Goal: Information Seeking & Learning: Learn about a topic

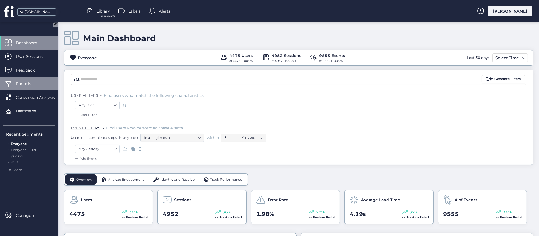
click at [28, 84] on span "Funnels" at bounding box center [28, 84] width 24 height 6
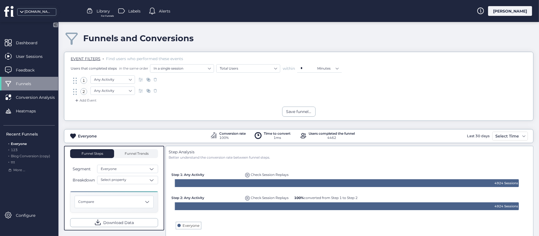
click at [106, 15] on span "For Funnels" at bounding box center [107, 16] width 13 height 4
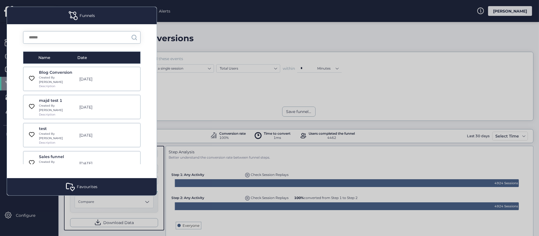
click at [61, 78] on div "Created By [PERSON_NAME]" at bounding box center [57, 79] width 37 height 9
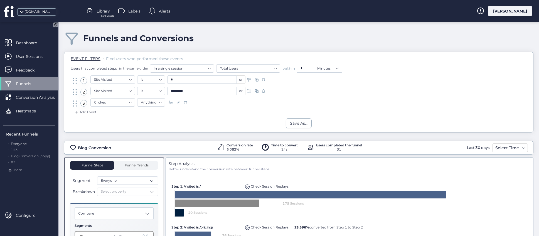
scroll to position [83, 0]
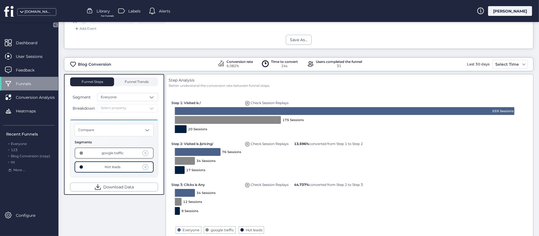
click at [146, 152] on span at bounding box center [145, 153] width 6 height 6
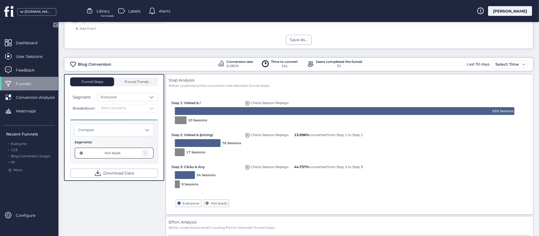
click at [147, 153] on span at bounding box center [145, 153] width 6 height 6
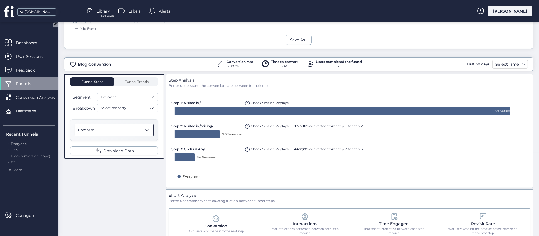
click at [151, 130] on div "Compare" at bounding box center [114, 130] width 79 height 13
click at [154, 106] on span at bounding box center [152, 108] width 6 height 6
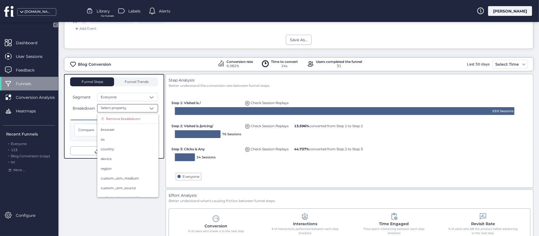
click at [91, 196] on div "Funnel Steps Funnel Trends Segment Everyone Breakdown Select property Remove br…" at bounding box center [298, 187] width 469 height 227
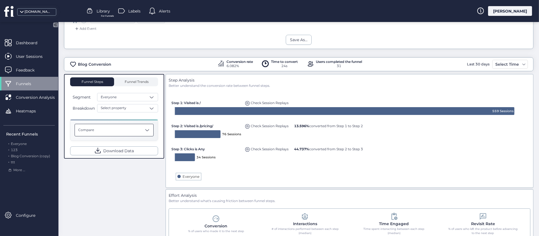
click at [146, 130] on span at bounding box center [147, 130] width 6 height 6
click at [118, 192] on div "Funnel Steps Funnel Trends Segment Everyone Breakdown Select property Compare T…" at bounding box center [298, 187] width 469 height 227
click at [143, 174] on div "Funnel Steps Funnel Trends Segment Everyone Breakdown Select property Compare D…" at bounding box center [298, 187] width 469 height 227
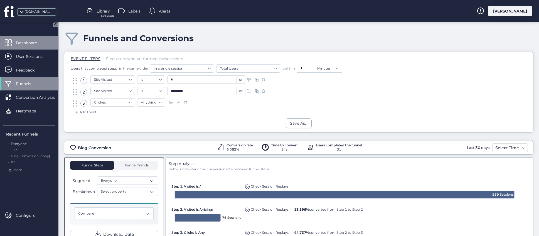
click at [27, 45] on span "Dashboard" at bounding box center [31, 43] width 30 height 6
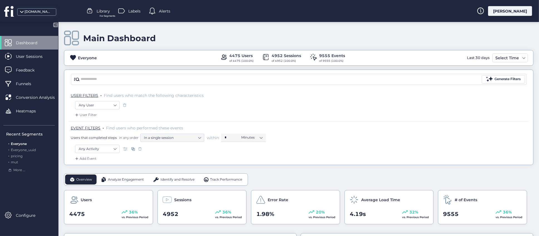
click at [204, 39] on div "Main Dashboard" at bounding box center [298, 38] width 469 height 16
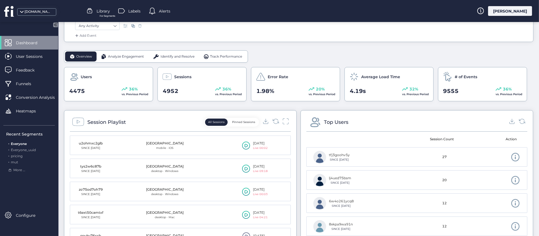
scroll to position [125, 0]
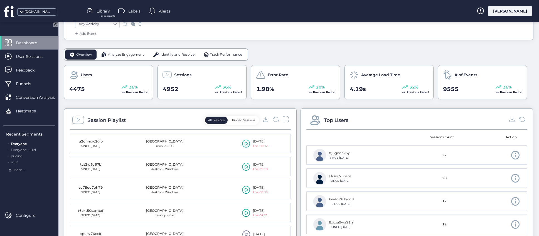
click at [131, 56] on span "Analyze Engagement" at bounding box center [126, 54] width 36 height 5
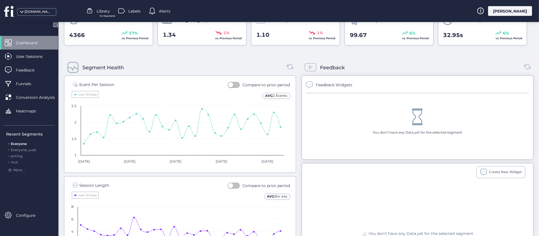
scroll to position [167, 0]
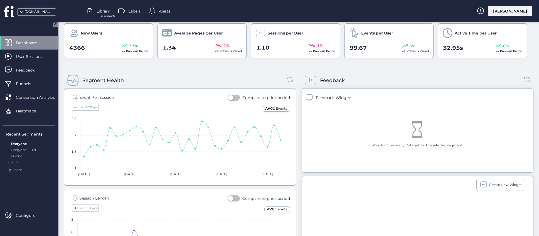
click at [236, 98] on button "button" at bounding box center [233, 98] width 12 height 6
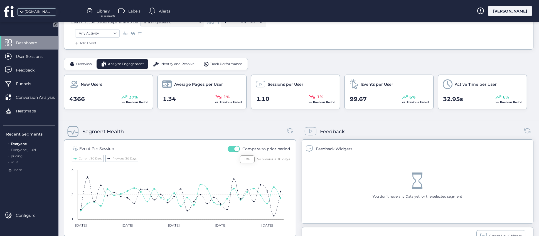
scroll to position [83, 0]
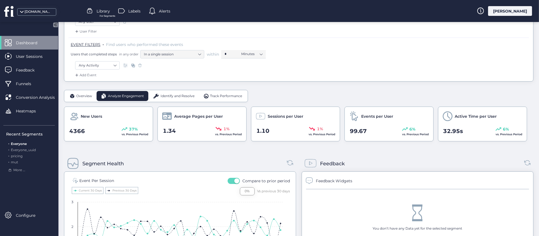
click at [84, 95] on span "Overview" at bounding box center [84, 95] width 16 height 5
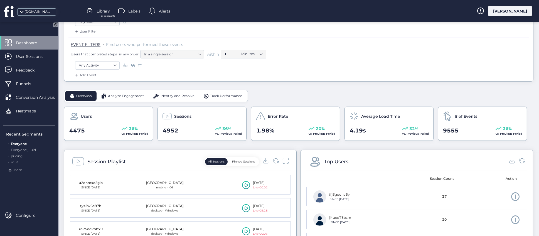
scroll to position [0, 0]
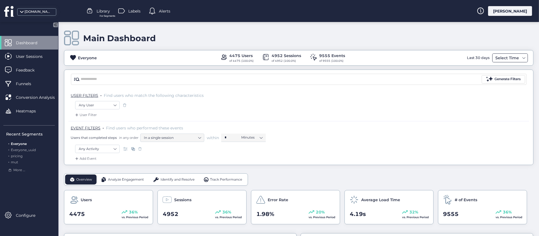
click at [521, 57] on span at bounding box center [523, 58] width 4 height 4
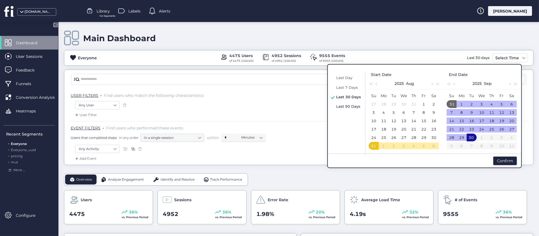
click at [346, 104] on span "Last 90 Days" at bounding box center [348, 106] width 24 height 4
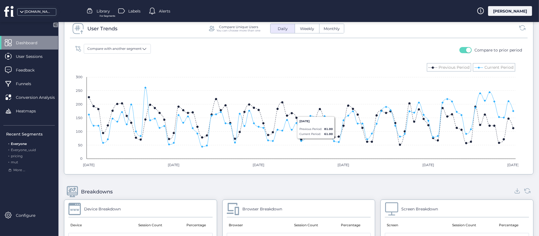
scroll to position [333, 0]
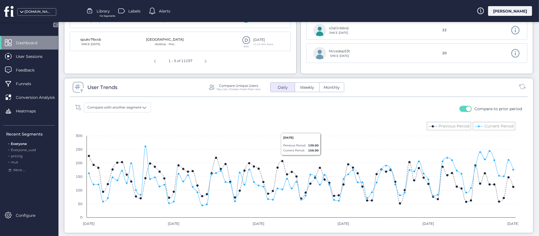
click at [309, 89] on span "Weekly" at bounding box center [306, 88] width 21 height 6
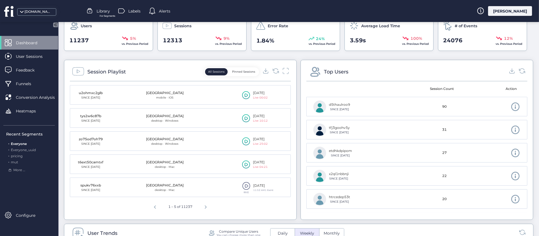
scroll to position [83, 0]
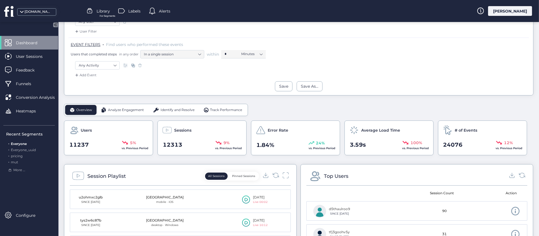
click at [135, 108] on span "Analyze Engagement" at bounding box center [126, 109] width 36 height 5
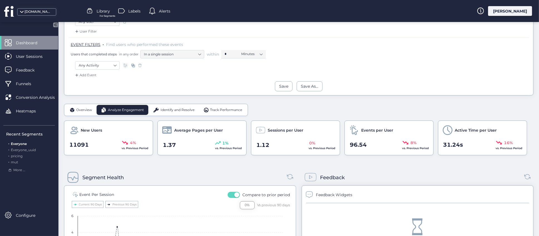
click at [175, 111] on span "Identify and Resolve" at bounding box center [177, 109] width 34 height 5
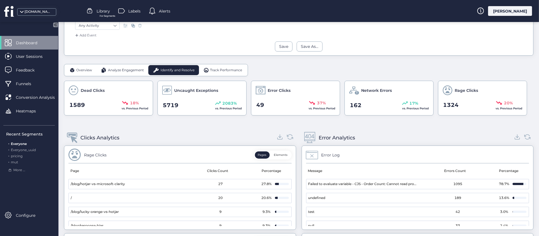
scroll to position [61, 0]
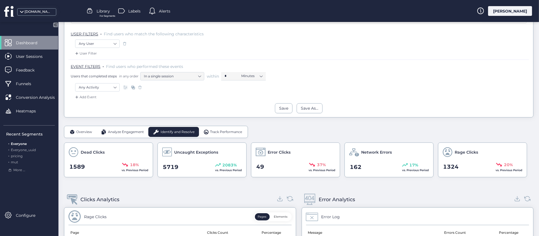
click at [214, 133] on span "Track Performance" at bounding box center [226, 131] width 32 height 5
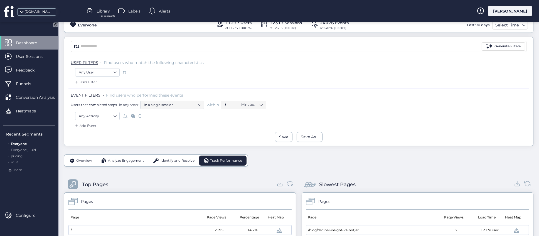
scroll to position [0, 0]
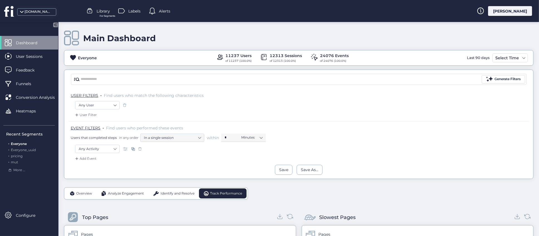
click at [90, 193] on span "Overview" at bounding box center [84, 193] width 16 height 5
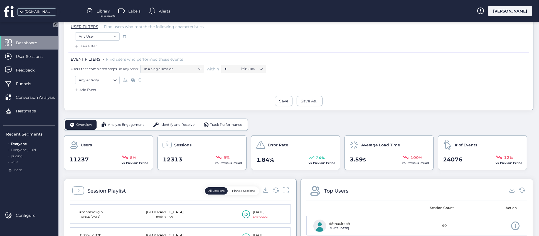
scroll to position [125, 0]
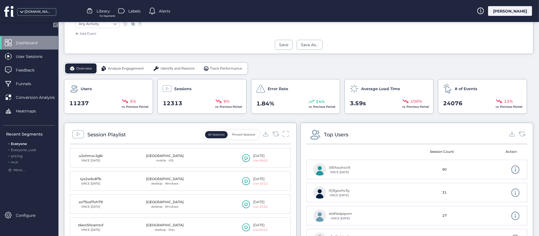
click at [239, 133] on button "Pinned Sessions" at bounding box center [243, 134] width 29 height 7
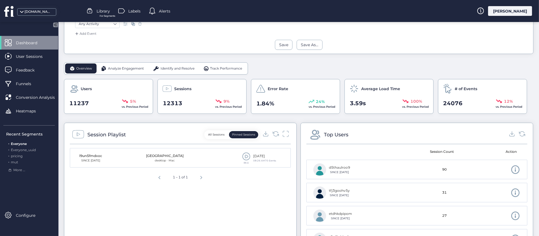
click at [211, 134] on button "All Sessions" at bounding box center [216, 134] width 23 height 7
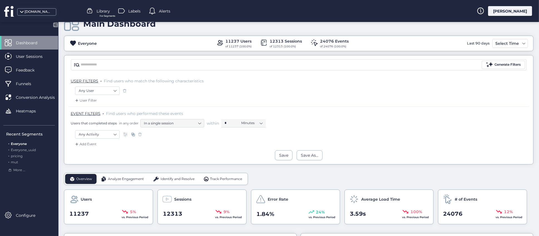
scroll to position [0, 0]
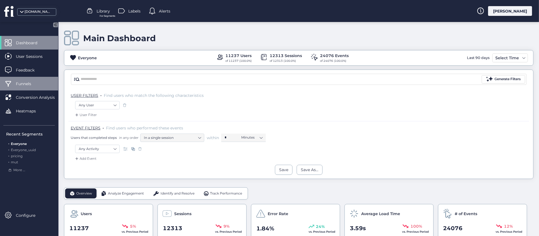
click at [28, 83] on span "Funnels" at bounding box center [28, 84] width 24 height 6
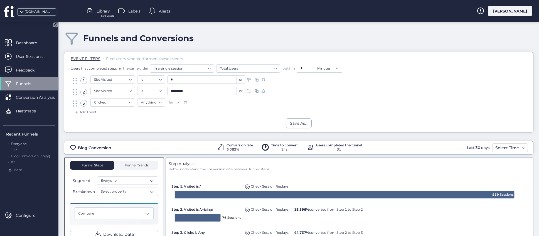
click at [289, 37] on div "Funnels and Conversions" at bounding box center [298, 38] width 469 height 16
click at [29, 97] on span "Conversion Analysis" at bounding box center [39, 97] width 47 height 6
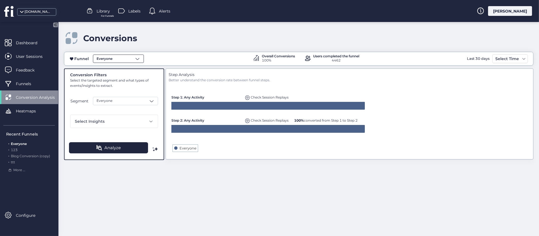
click at [139, 56] on span at bounding box center [138, 59] width 6 height 6
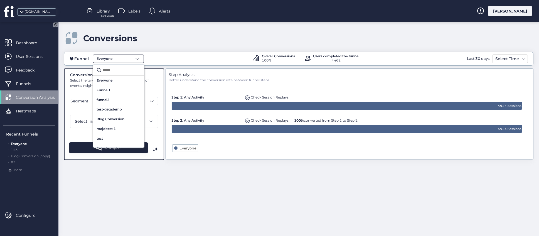
click at [118, 71] on input "text" at bounding box center [120, 70] width 39 height 8
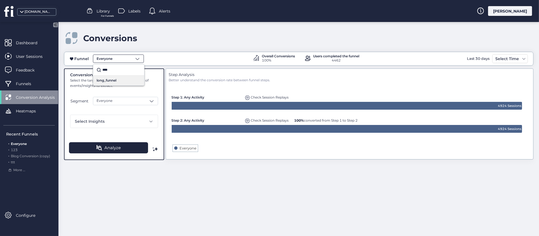
type input "****"
click at [111, 80] on span "long_funnel" at bounding box center [106, 80] width 20 height 5
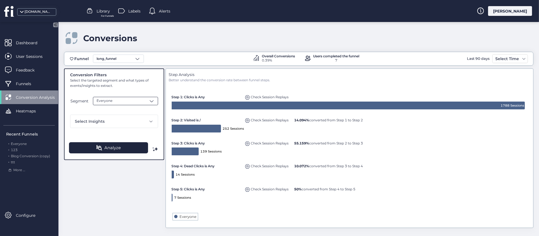
click at [154, 103] on span at bounding box center [152, 101] width 6 height 6
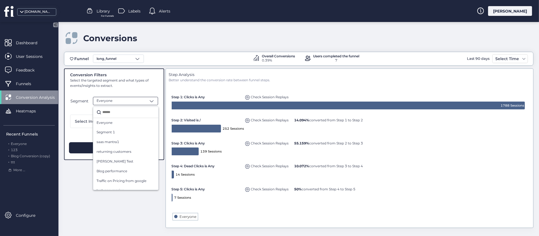
click at [82, 197] on div "Conversion Filters Select the targeted segment and what types of events/insight…" at bounding box center [298, 148] width 469 height 161
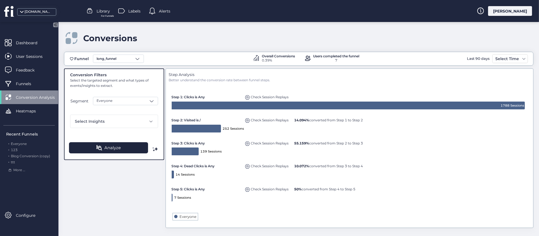
click at [148, 172] on div "Conversion Filters Select the targeted segment and what types of events/insight…" at bounding box center [298, 148] width 469 height 161
click at [48, 11] on div "[DOMAIN_NAME]" at bounding box center [38, 11] width 28 height 5
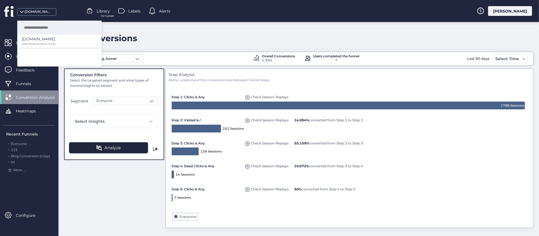
click at [214, 41] on div "Conversions" at bounding box center [298, 38] width 469 height 16
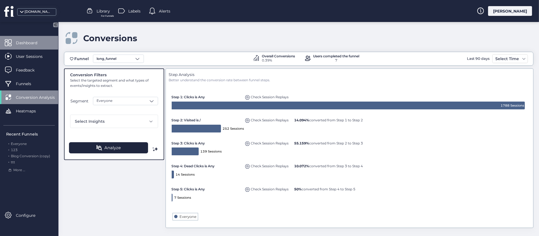
click at [24, 41] on span "Dashboard" at bounding box center [31, 43] width 30 height 6
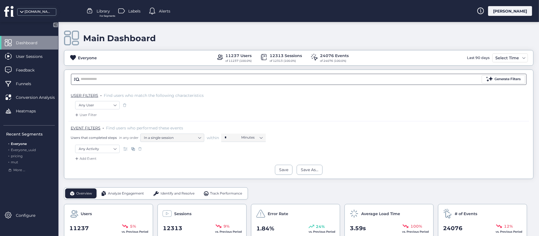
click at [139, 78] on input "text" at bounding box center [280, 79] width 399 height 8
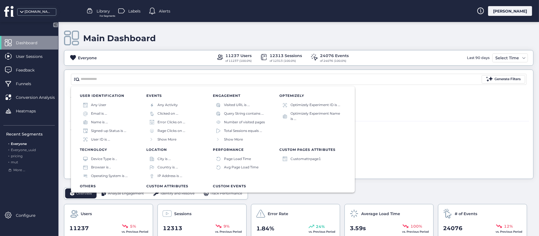
click at [377, 144] on div "EVENT FILTERS . Find users who performed these events Users that completed step…" at bounding box center [298, 133] width 460 height 24
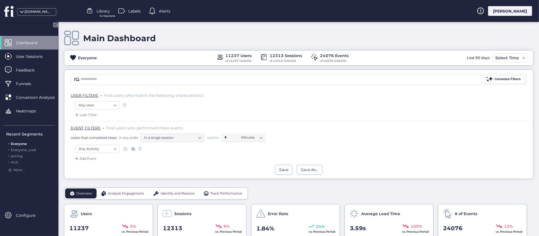
click at [105, 15] on span "For Segments" at bounding box center [108, 16] width 16 height 4
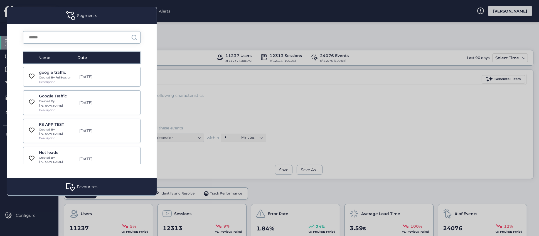
click at [86, 35] on input "text" at bounding box center [77, 37] width 108 height 12
type input "****"
click at [59, 155] on div "Blog conversion Created By [PERSON_NAME] Description [DATE]" at bounding box center [81, 163] width 117 height 24
click at [68, 160] on div "Created By [PERSON_NAME]" at bounding box center [57, 164] width 37 height 9
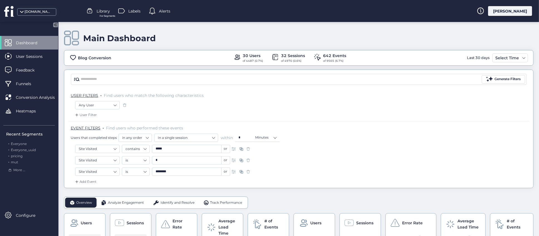
click at [240, 172] on span at bounding box center [241, 172] width 6 height 6
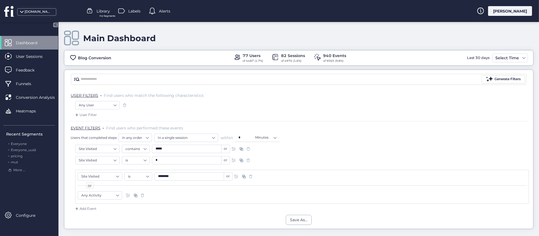
click at [142, 195] on span at bounding box center [143, 195] width 6 height 6
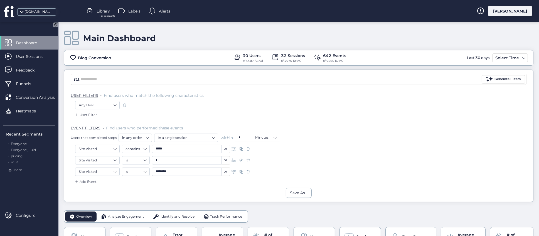
click at [128, 213] on div "Analyze Engagement" at bounding box center [122, 216] width 52 height 10
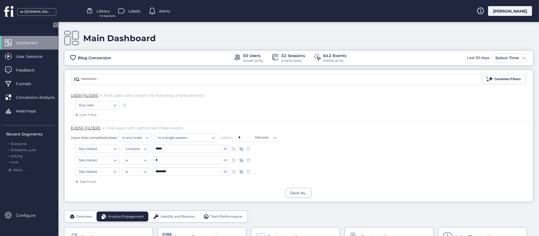
click at [78, 219] on div "Overview" at bounding box center [80, 216] width 31 height 10
click at [22, 145] on span "Everyone" at bounding box center [19, 144] width 16 height 4
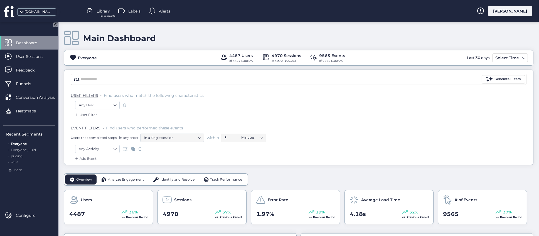
scroll to position [83, 0]
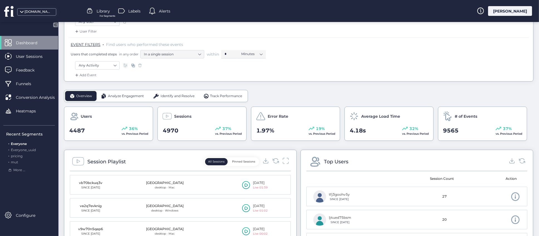
scroll to position [167, 0]
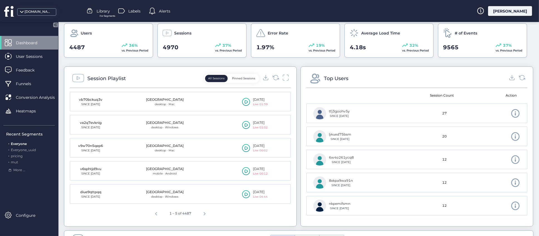
click at [241, 78] on button "Pinned Sessions" at bounding box center [243, 78] width 29 height 7
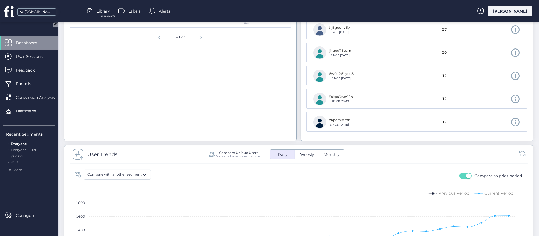
scroll to position [333, 0]
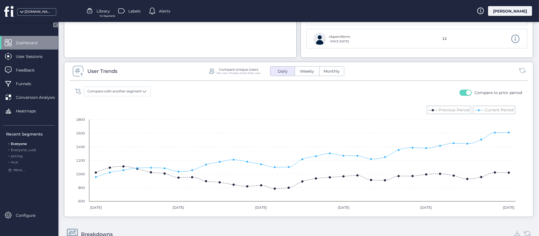
click at [466, 92] on span "button" at bounding box center [468, 92] width 5 height 5
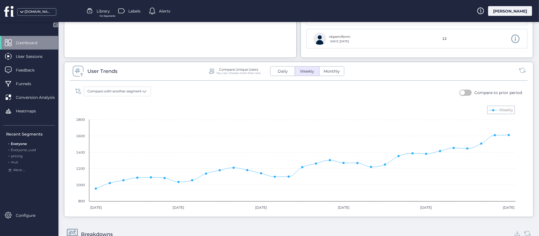
click at [461, 93] on button "button" at bounding box center [465, 93] width 12 height 6
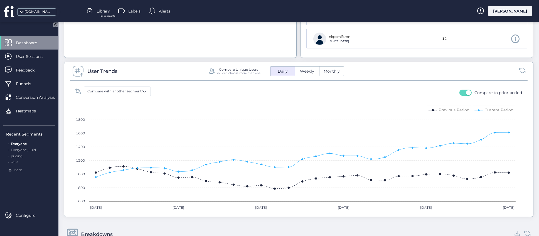
click at [307, 73] on span "Weekly" at bounding box center [306, 71] width 21 height 6
click at [329, 72] on span "Monthly" at bounding box center [331, 71] width 23 height 6
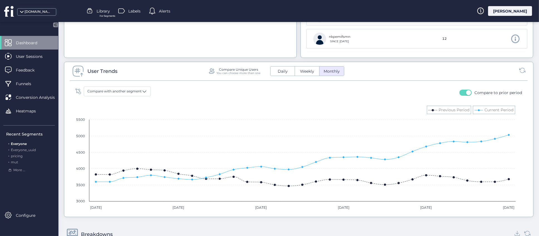
click at [284, 72] on span "Daily" at bounding box center [282, 71] width 17 height 6
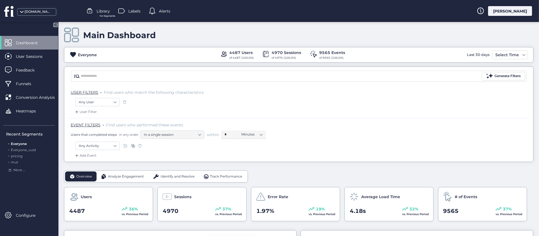
scroll to position [0, 0]
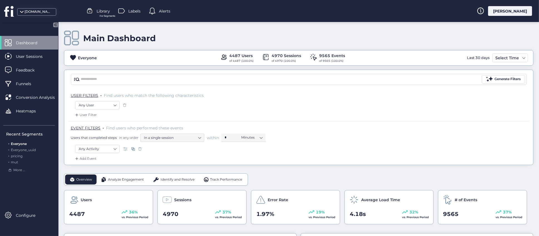
click at [115, 180] on span "Analyze Engagement" at bounding box center [126, 179] width 36 height 5
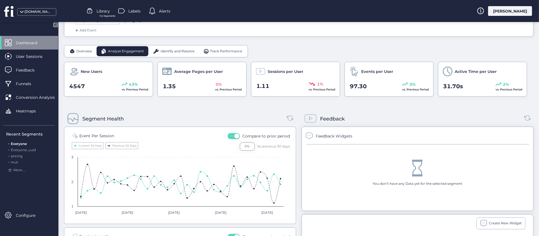
scroll to position [170, 0]
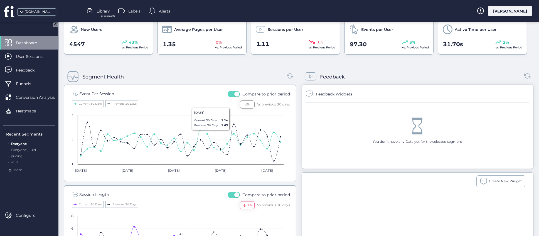
click at [234, 95] on span "button" at bounding box center [236, 93] width 5 height 5
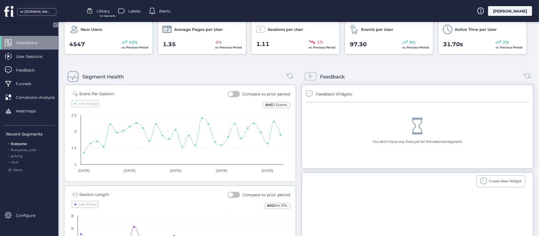
click at [232, 94] on button "button" at bounding box center [233, 94] width 12 height 6
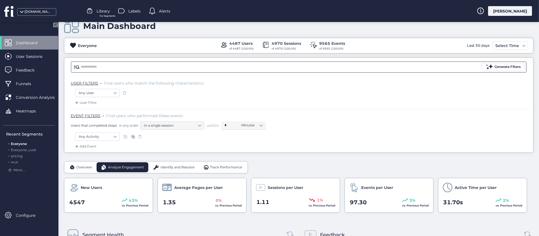
scroll to position [0, 0]
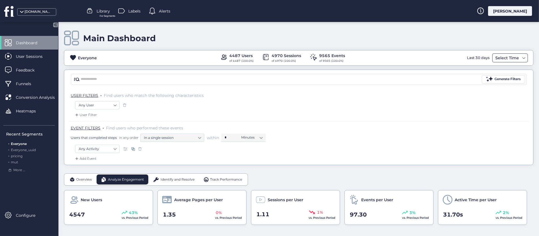
click at [514, 59] on div "Select Time" at bounding box center [510, 57] width 36 height 9
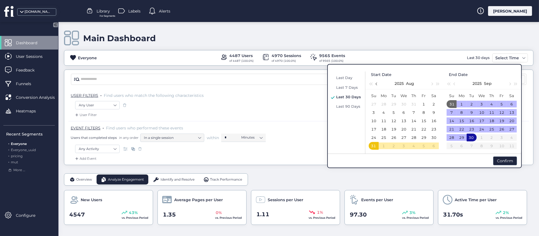
click at [376, 83] on span "button" at bounding box center [376, 84] width 3 height 3
click at [369, 83] on button "button" at bounding box center [370, 83] width 6 height 11
click at [349, 107] on span "Last 90 Days" at bounding box center [348, 106] width 24 height 4
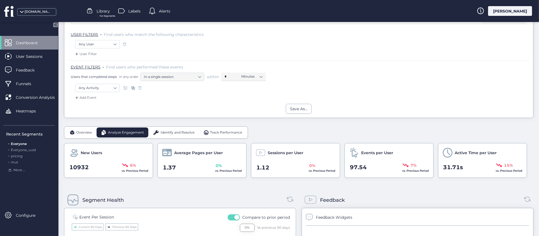
scroll to position [17, 0]
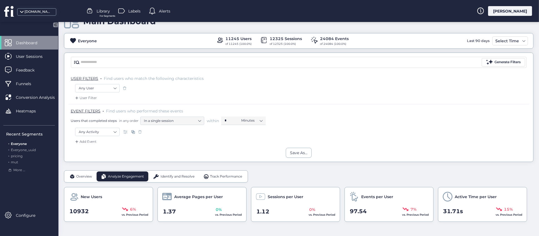
click at [179, 178] on span "Identify and Resolve" at bounding box center [177, 176] width 34 height 5
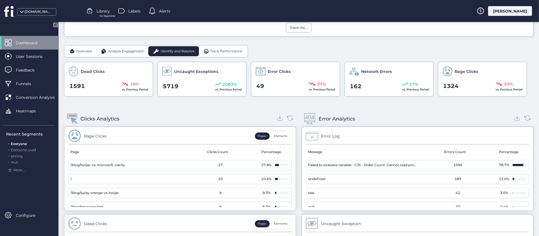
scroll to position [184, 0]
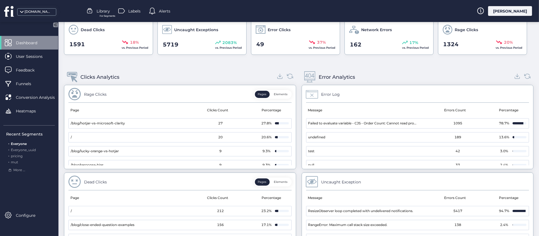
click at [279, 95] on button "Elements" at bounding box center [281, 94] width 20 height 7
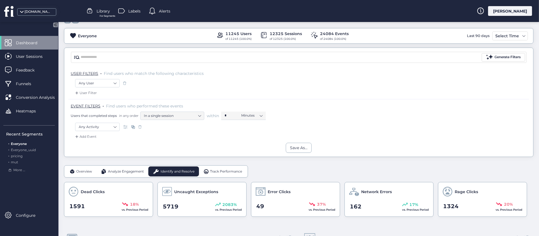
scroll to position [20, 0]
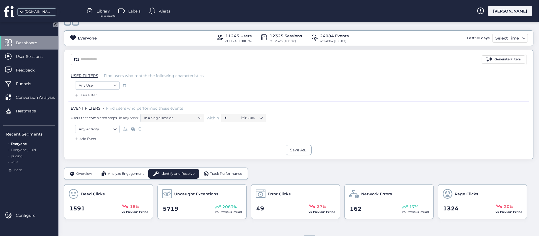
click at [217, 174] on span "Track Performance" at bounding box center [226, 173] width 32 height 5
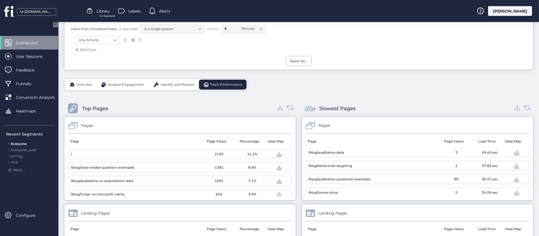
scroll to position [101, 0]
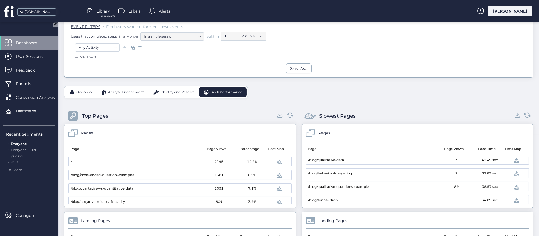
click at [28, 113] on span "Heatmaps" at bounding box center [30, 111] width 28 height 6
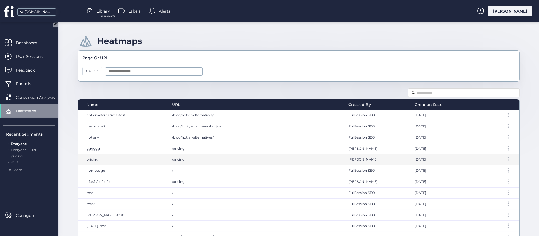
click at [94, 160] on span "pricing" at bounding box center [92, 159] width 12 height 4
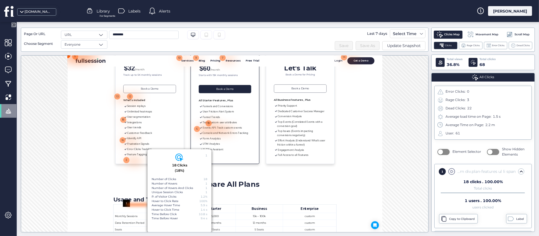
scroll to position [33, 0]
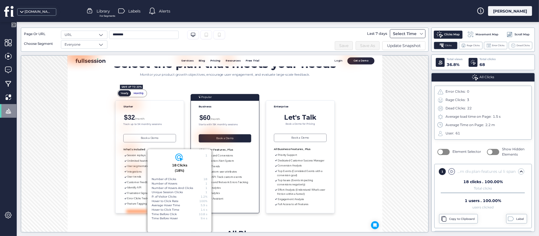
click at [411, 36] on div "Select Time" at bounding box center [404, 33] width 26 height 7
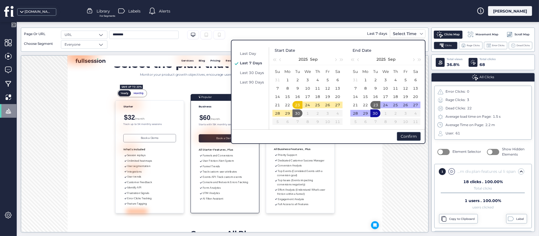
click at [247, 78] on div "Last Day Last 7 Days Last 30 Days Last 90 Days" at bounding box center [251, 88] width 36 height 82
click at [247, 80] on span "Last 90 Days" at bounding box center [252, 82] width 24 height 4
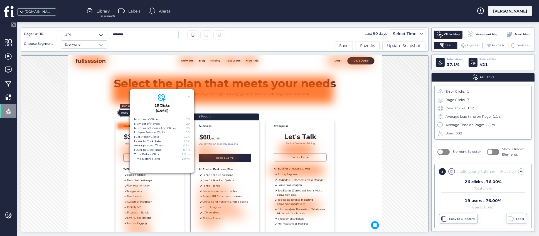
scroll to position [15, 0]
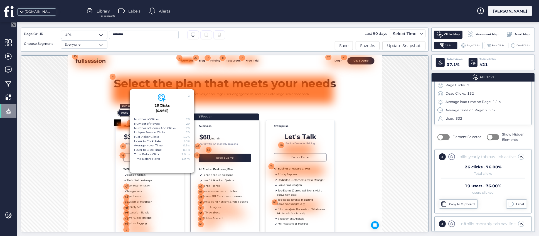
click at [269, 69] on div at bounding box center [269, 64] width 24 height 10
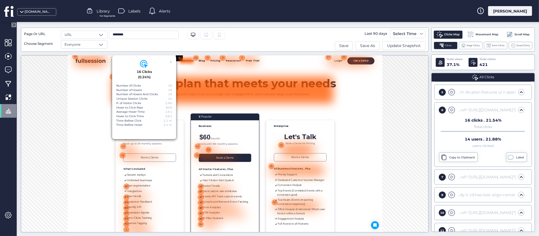
scroll to position [135, 0]
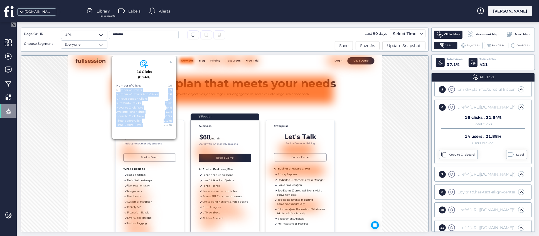
drag, startPoint x: 118, startPoint y: 88, endPoint x: 162, endPoint y: 123, distance: 56.7
click at [162, 123] on div "Number of Clicks 16 Number of Hovers 19 Number of Hovers And Clicks 16 Unique S…" at bounding box center [144, 105] width 56 height 44
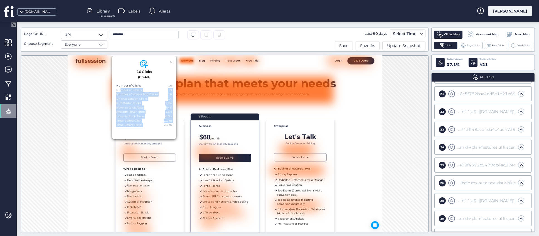
scroll to position [511, 0]
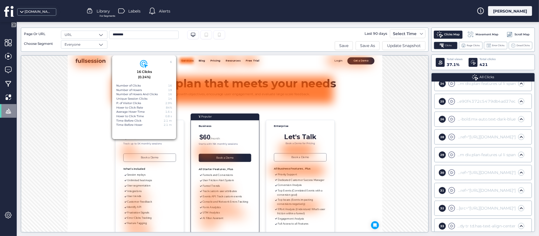
click at [443, 172] on div "30" at bounding box center [441, 172] width 7 height 7
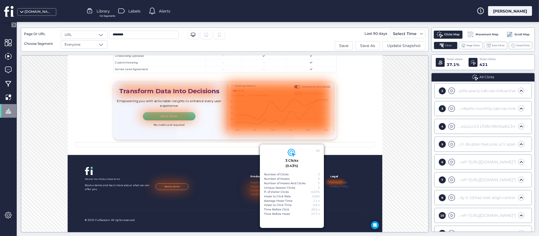
scroll to position [44, 0]
click at [520, 47] on span "Dead Clicks" at bounding box center [522, 46] width 13 height 4
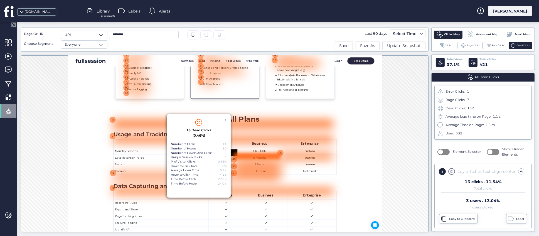
scroll to position [250, 0]
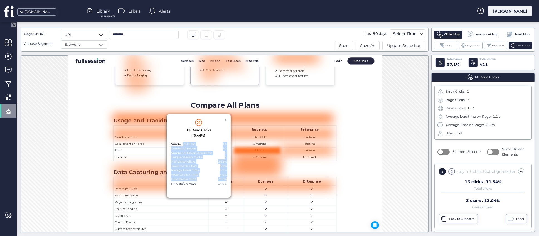
drag, startPoint x: 181, startPoint y: 144, endPoint x: 224, endPoint y: 181, distance: 56.8
click at [225, 181] on div "Number of Clicks 14 Number of Hovers 10 Number of Hovers And Clicks 5 Unique Se…" at bounding box center [199, 164] width 56 height 44
click at [224, 181] on div "24.0 s" at bounding box center [222, 183] width 9 height 4
drag, startPoint x: 174, startPoint y: 145, endPoint x: 222, endPoint y: 185, distance: 62.4
click at [222, 185] on div "Number of Clicks 14 Number of Hovers 10 Number of Hovers And Clicks 5 Unique Se…" at bounding box center [199, 164] width 56 height 44
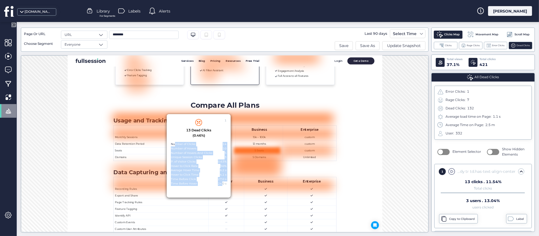
click at [222, 185] on div "24.0 s" at bounding box center [222, 183] width 9 height 4
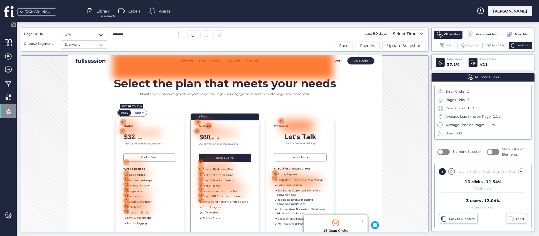
scroll to position [42, 0]
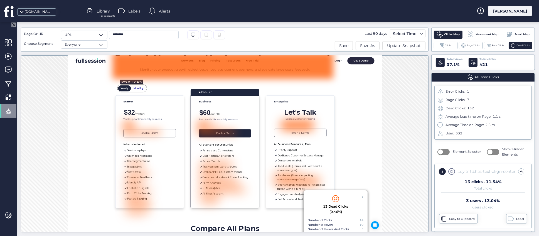
click at [138, 33] on input "********" at bounding box center [144, 35] width 70 height 8
click at [103, 47] on span at bounding box center [101, 45] width 6 height 6
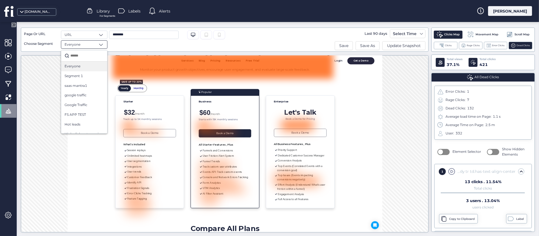
click at [82, 56] on input "text" at bounding box center [86, 56] width 34 height 8
type input "*"
drag, startPoint x: 82, startPoint y: 57, endPoint x: 66, endPoint y: 58, distance: 16.7
click at [66, 58] on div "****" at bounding box center [84, 55] width 46 height 11
type input "*"
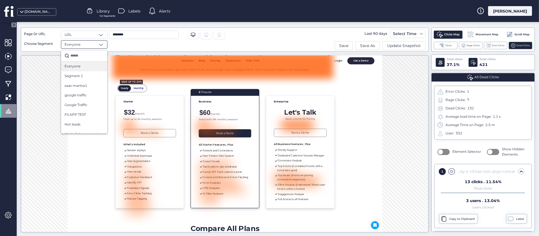
click at [413, 114] on div "1 13 Dead Clicks (0.46%) Number of Clicks 14 Number of Hovers 10 Number of Hove…" at bounding box center [224, 143] width 407 height 177
click at [487, 33] on span "Movement Map" at bounding box center [486, 34] width 23 height 4
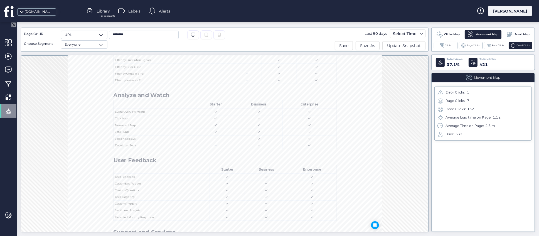
scroll to position [0, 0]
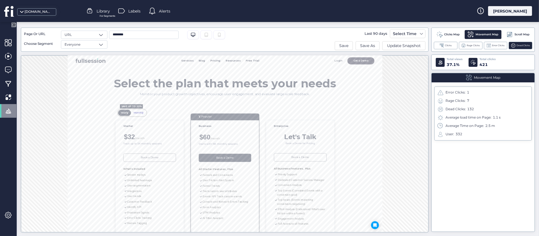
click at [523, 34] on span "Scroll Map" at bounding box center [521, 34] width 15 height 4
click at [448, 31] on div "Clicks Map" at bounding box center [447, 35] width 29 height 8
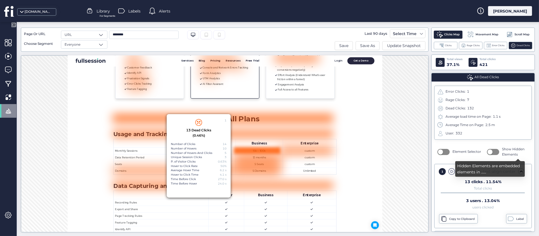
scroll to position [250, 0]
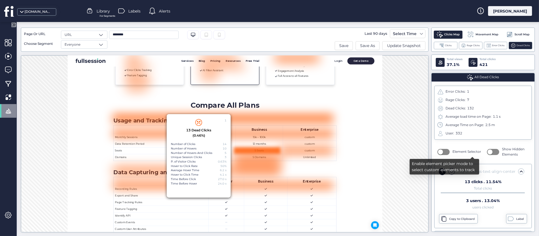
click at [443, 152] on button "button" at bounding box center [443, 152] width 12 height 6
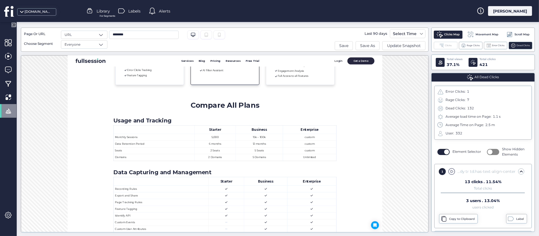
click at [449, 44] on span "Clicks" at bounding box center [448, 46] width 7 height 4
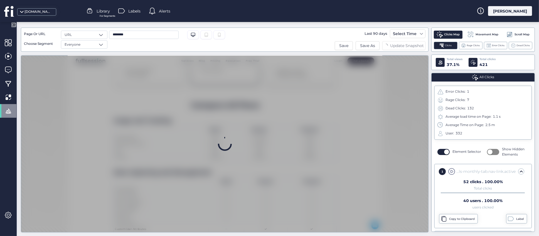
scroll to position [0, 0]
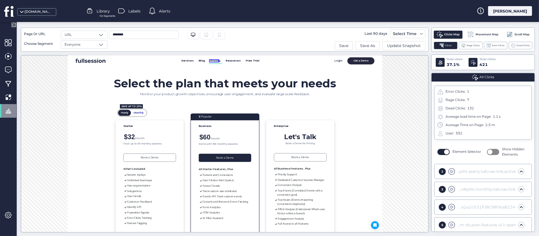
click at [315, 65] on span "Pricing" at bounding box center [318, 63] width 17 height 5
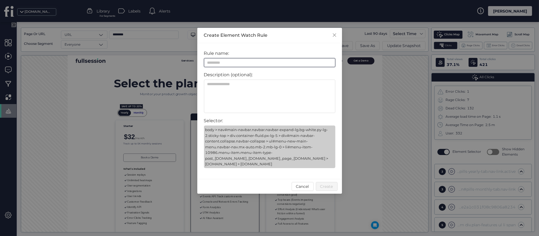
click at [225, 64] on input at bounding box center [269, 62] width 131 height 9
click at [306, 185] on span "Cancel" at bounding box center [302, 186] width 13 height 6
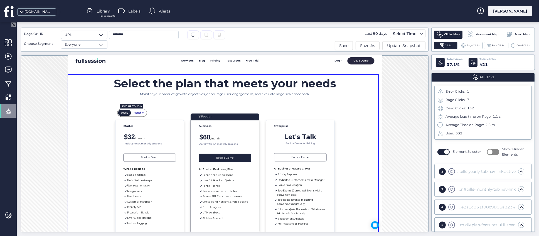
click at [49, 145] on div "1 14 Clicks (0.50%) Number of Clicks 14 Number of Hovers 10 Number of Hovers An…" at bounding box center [224, 143] width 407 height 177
click at [8, 56] on span at bounding box center [8, 56] width 7 height 7
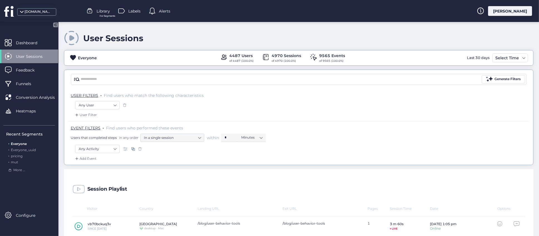
drag, startPoint x: 24, startPoint y: 42, endPoint x: 220, endPoint y: 130, distance: 214.5
click at [24, 42] on span "Dashboard" at bounding box center [31, 43] width 30 height 6
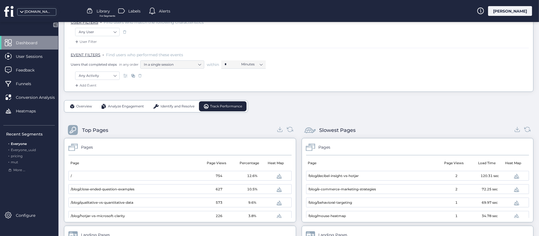
scroll to position [125, 0]
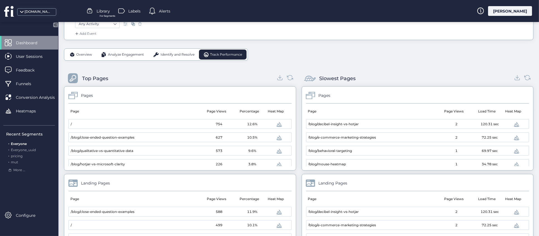
click at [83, 56] on span "Overview" at bounding box center [84, 54] width 16 height 5
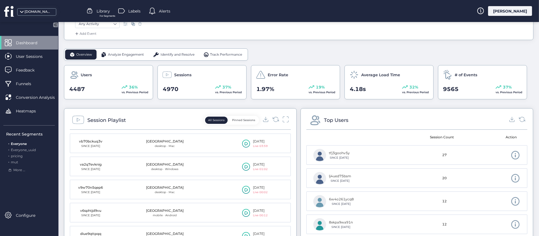
drag, startPoint x: 244, startPoint y: 115, endPoint x: 246, endPoint y: 123, distance: 8.2
click at [244, 115] on div "Session Playlist All Sessions Pinned Sessions" at bounding box center [180, 122] width 221 height 16
click at [246, 123] on button "Pinned Sessions" at bounding box center [243, 119] width 29 height 7
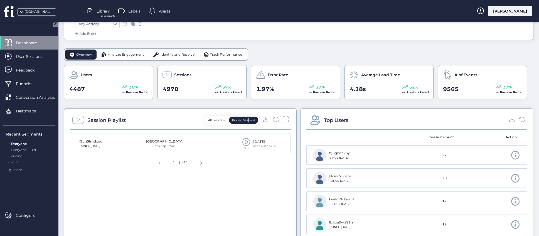
click at [246, 144] on span at bounding box center [246, 142] width 8 height 8
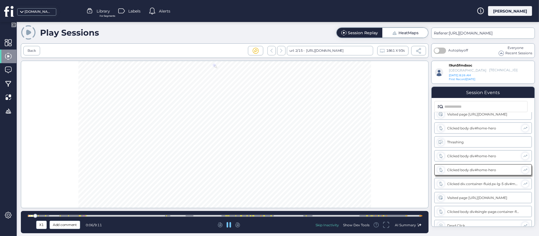
scroll to position [34, 0]
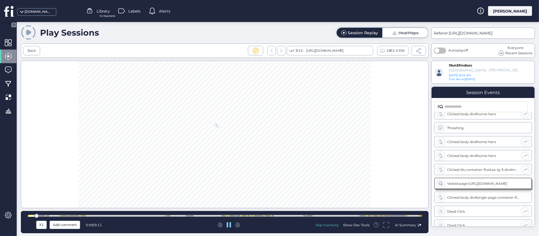
click at [230, 225] on icon at bounding box center [229, 225] width 4 height 6
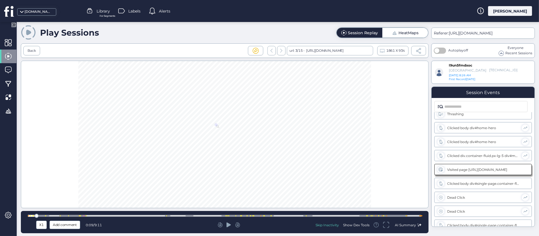
click at [72, 226] on span "Add comment" at bounding box center [65, 225] width 24 height 6
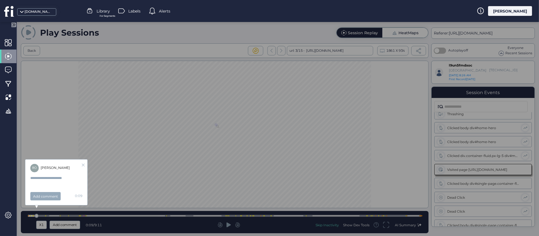
click at [52, 176] on textarea at bounding box center [54, 180] width 49 height 11
type textarea "*"
click at [82, 165] on icon at bounding box center [83, 164] width 3 height 3
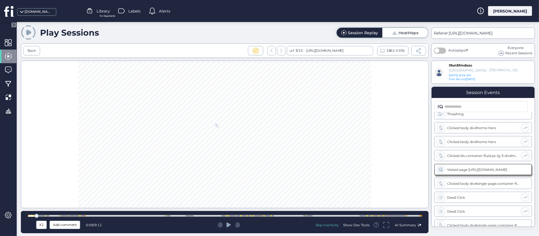
click at [352, 224] on div "Show Dev Tools" at bounding box center [356, 224] width 26 height 5
click at [369, 158] on div "error" at bounding box center [374, 157] width 13 height 5
click at [421, 52] on span at bounding box center [418, 51] width 6 height 6
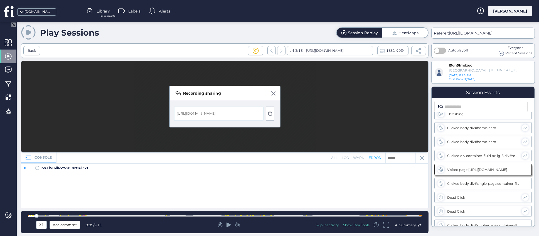
click at [272, 92] on span at bounding box center [273, 93] width 4 height 4
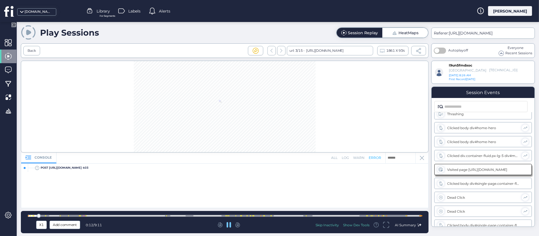
click at [419, 158] on div "all log warn error" at bounding box center [379, 157] width 97 height 11
click at [422, 158] on icon at bounding box center [422, 158] width 4 height 4
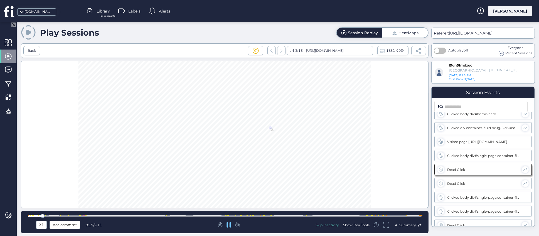
scroll to position [90, 0]
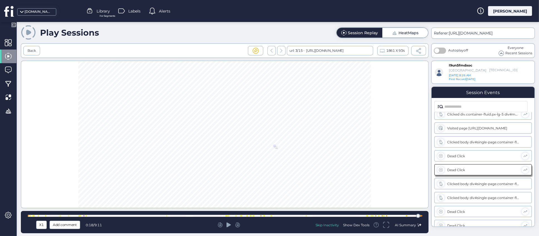
drag, startPoint x: 48, startPoint y: 217, endPoint x: 317, endPoint y: 227, distance: 269.3
click at [417, 213] on div "X1 Add comment 0:18 / 9:11 Skip Inactivity Show Dev Tools AI Summary" at bounding box center [224, 222] width 407 height 22
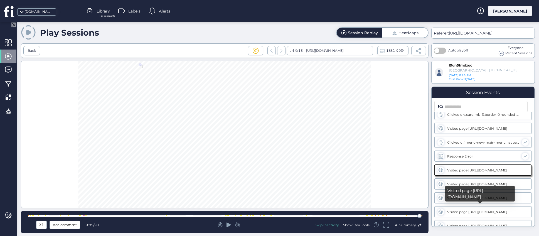
click at [468, 213] on div "Visited page [URL][DOMAIN_NAME]" at bounding box center [482, 211] width 97 height 11
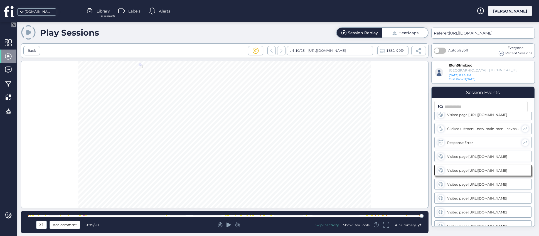
scroll to position [1247, 0]
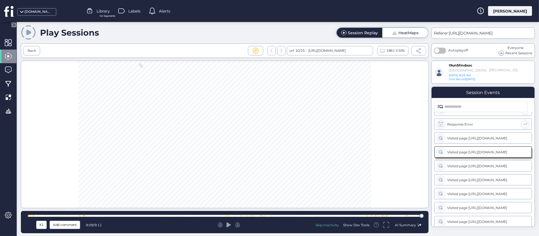
drag, startPoint x: 228, startPoint y: 223, endPoint x: 225, endPoint y: 223, distance: 3.1
click at [228, 223] on icon at bounding box center [228, 225] width 4 height 6
click at [466, 180] on div "Visited page [URL][DOMAIN_NAME]" at bounding box center [483, 180] width 72 height 4
click at [48, 215] on div at bounding box center [224, 216] width 393 height 4
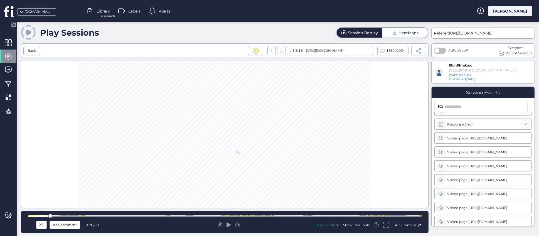
scroll to position [146, 0]
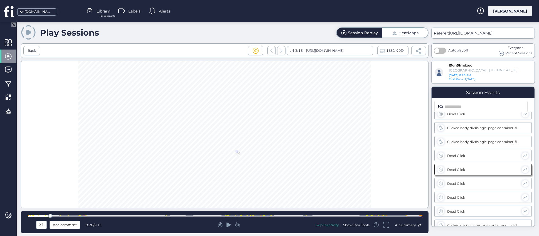
click at [405, 225] on span "AI Summary" at bounding box center [404, 225] width 21 height 4
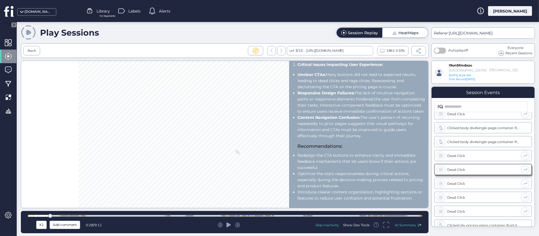
scroll to position [351, 0]
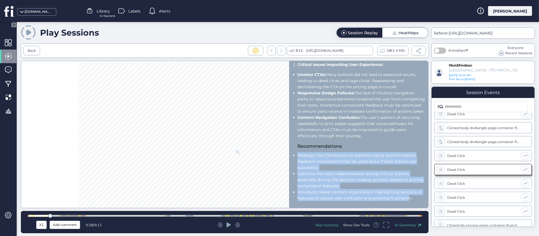
drag, startPoint x: 298, startPoint y: 155, endPoint x: 414, endPoint y: 201, distance: 124.8
click at [414, 201] on ul "Redesign the CTA buttons to enhance clarity and immediate feedback mechanisms t…" at bounding box center [361, 176] width 128 height 49
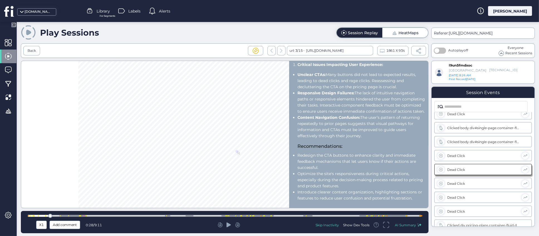
click at [417, 196] on li "Introduce clearer content organization, highlighting sections or features to re…" at bounding box center [361, 195] width 128 height 12
click at [9, 85] on span at bounding box center [8, 83] width 7 height 7
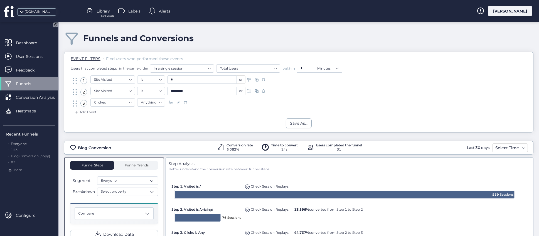
click at [106, 15] on span "For Funnels" at bounding box center [107, 16] width 13 height 4
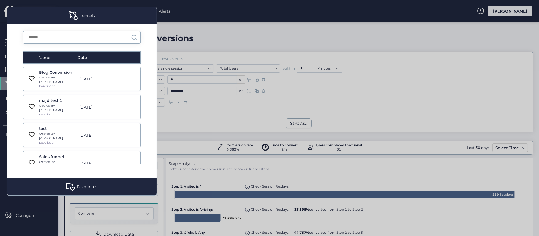
click at [275, 38] on div at bounding box center [269, 118] width 539 height 236
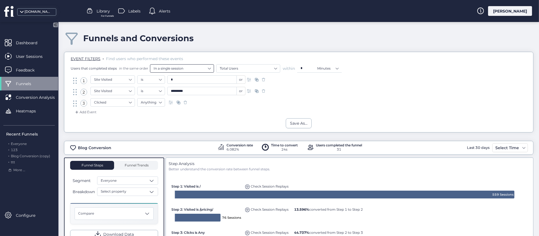
click at [187, 71] on nz-select-item "In a single session" at bounding box center [181, 68] width 57 height 8
click at [175, 78] on div "across any number of sessions" at bounding box center [181, 78] width 57 height 4
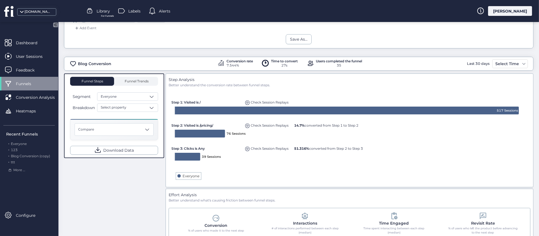
scroll to position [42, 0]
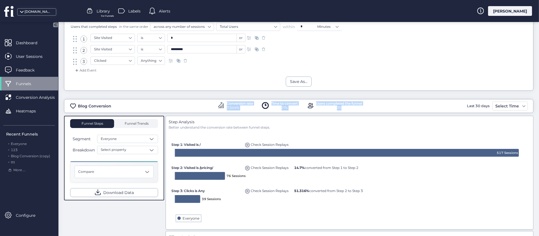
drag, startPoint x: 212, startPoint y: 101, endPoint x: 357, endPoint y: 108, distance: 144.7
click at [357, 108] on div "Blog Conversion Conversion rate 7.544% Time to convert 27s Users completed the …" at bounding box center [298, 105] width 468 height 9
click at [357, 108] on div "35" at bounding box center [339, 107] width 46 height 5
click at [153, 139] on span at bounding box center [152, 139] width 6 height 6
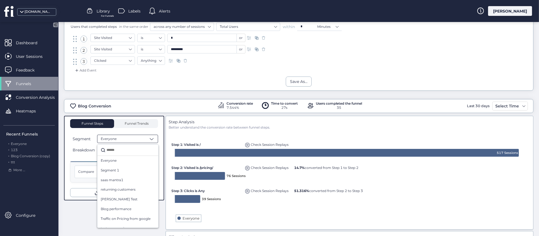
click at [89, 214] on div "Funnel Steps Funnel Trends Segment Everyone Everyone Segment 1 saas mantra1 ret…" at bounding box center [298, 229] width 469 height 227
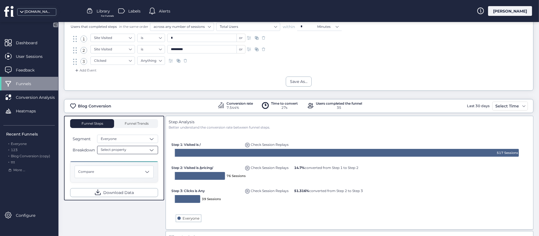
click at [150, 151] on span at bounding box center [152, 150] width 6 height 6
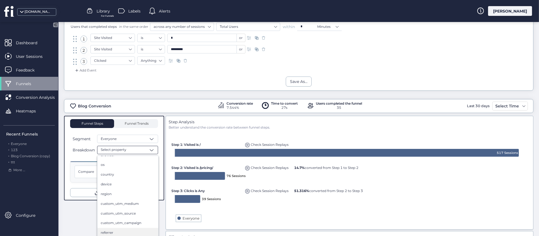
scroll to position [25, 0]
click at [90, 221] on div "Funnel Steps Funnel Trends Segment Everyone Breakdown Select property Remove br…" at bounding box center [298, 229] width 469 height 227
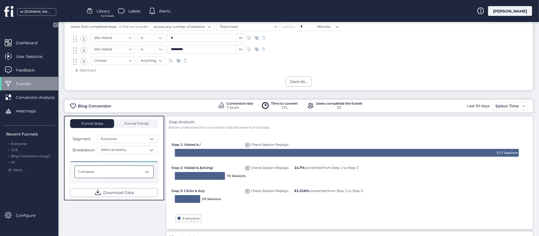
click at [149, 172] on span at bounding box center [147, 172] width 6 height 6
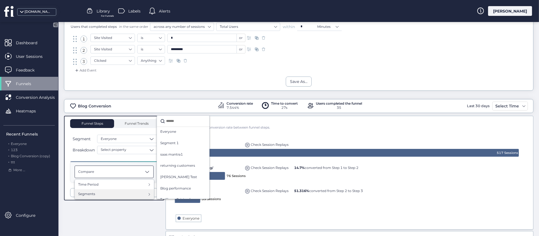
click at [180, 123] on input "text" at bounding box center [185, 121] width 41 height 8
type input "***"
click at [172, 132] on span "Hot leads" at bounding box center [168, 131] width 16 height 5
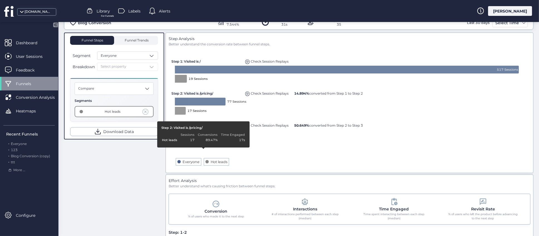
scroll to position [83, 0]
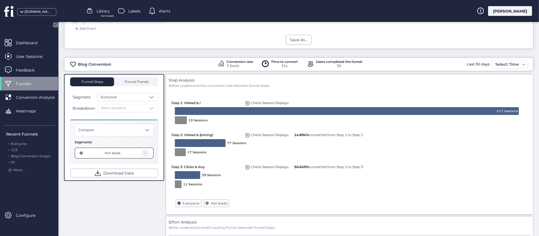
click at [146, 153] on span at bounding box center [145, 153] width 6 height 6
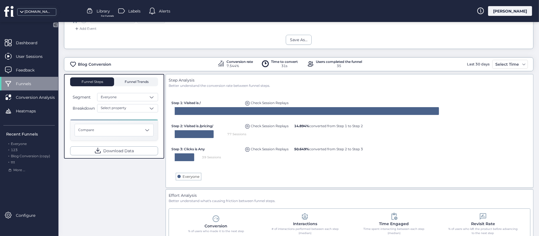
click at [143, 81] on span "Funnel Trends" at bounding box center [135, 81] width 25 height 3
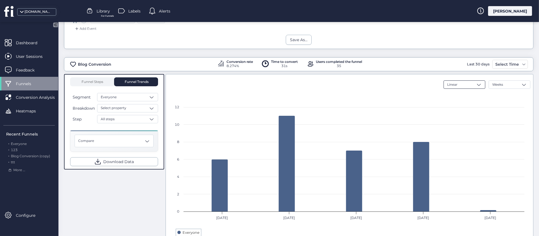
click at [464, 82] on div "Linear" at bounding box center [464, 84] width 42 height 8
click at [513, 83] on div "Weeks" at bounding box center [509, 84] width 42 height 8
click at [499, 105] on div "Months" at bounding box center [509, 104] width 34 height 5
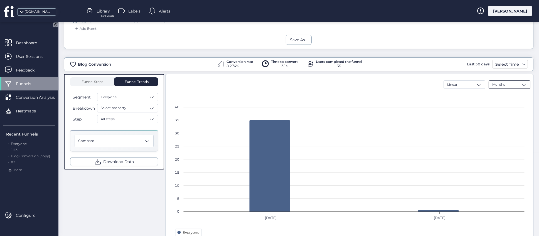
click at [513, 86] on div "Months" at bounding box center [509, 84] width 42 height 8
click at [492, 95] on span "Weeks" at bounding box center [497, 95] width 11 height 5
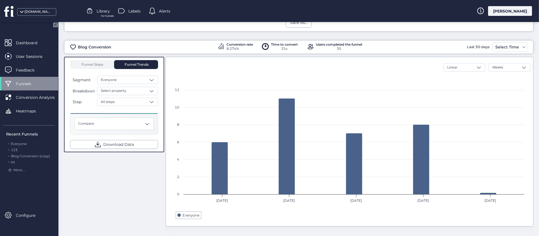
scroll to position [108, 0]
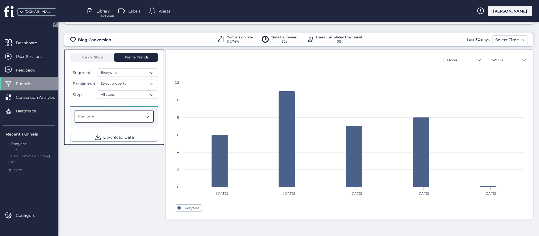
click at [148, 116] on span at bounding box center [147, 117] width 6 height 6
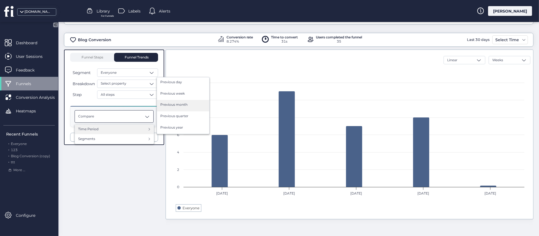
click at [179, 105] on span "Previous month" at bounding box center [173, 104] width 27 height 5
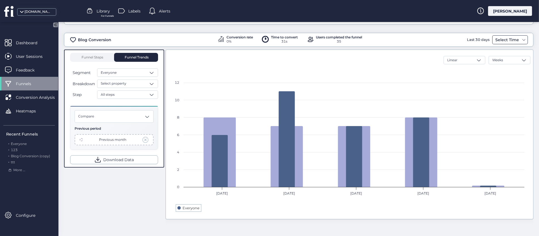
click at [521, 38] on span at bounding box center [523, 40] width 4 height 4
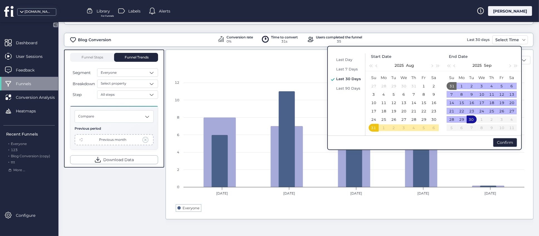
click at [344, 86] on span "Last 90 Days" at bounding box center [348, 88] width 24 height 4
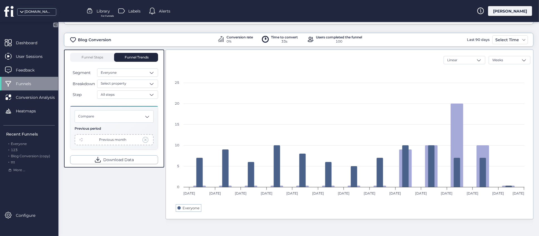
click at [146, 140] on span at bounding box center [145, 140] width 6 height 6
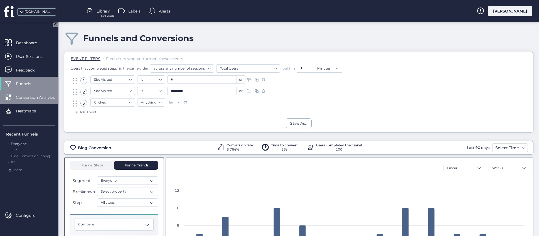
click at [38, 98] on span "Conversion Analysis" at bounding box center [39, 97] width 47 height 6
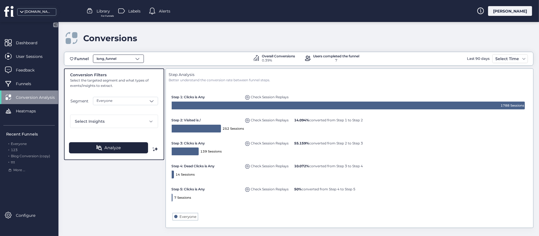
click at [139, 59] on span at bounding box center [138, 59] width 6 height 6
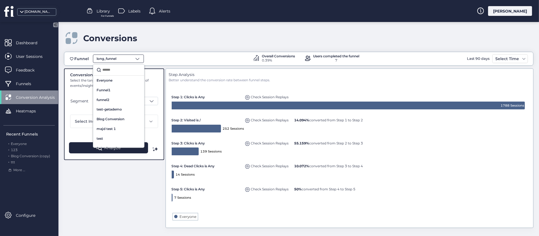
click at [189, 43] on div "Conversions" at bounding box center [298, 38] width 469 height 16
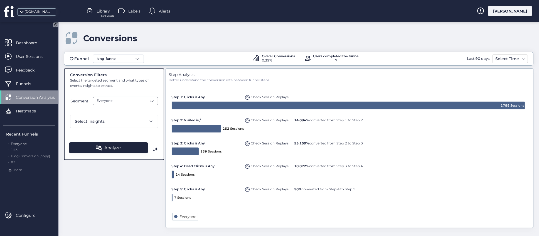
click at [148, 103] on div "Everyone" at bounding box center [125, 101] width 65 height 8
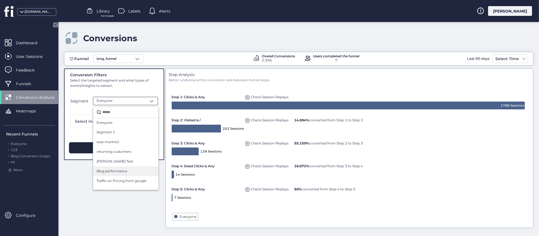
click at [117, 172] on span "Blog performance" at bounding box center [111, 170] width 31 height 5
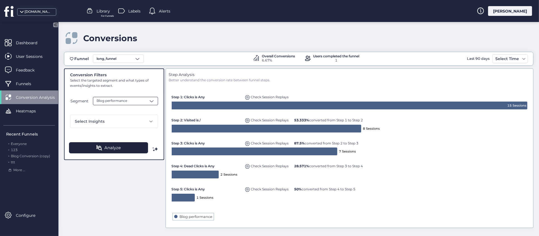
click at [153, 102] on span at bounding box center [152, 101] width 6 height 6
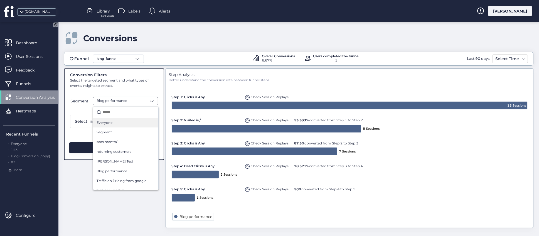
click at [108, 125] on span "Everyone" at bounding box center [104, 122] width 16 height 5
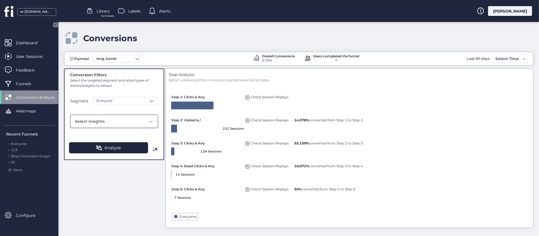
click at [149, 122] on span at bounding box center [151, 121] width 4 height 4
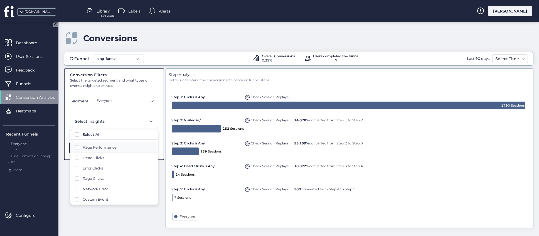
click at [76, 147] on span at bounding box center [77, 147] width 4 height 4
click at [77, 148] on span at bounding box center [77, 147] width 4 height 4
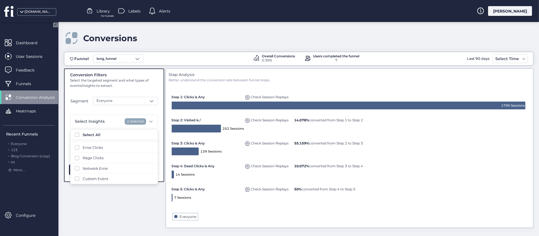
click at [138, 205] on div "Conversion Filters Select the targeted segment and what types of events/insight…" at bounding box center [298, 148] width 469 height 161
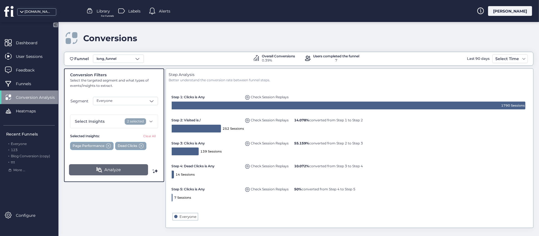
click at [119, 168] on span "Analyze" at bounding box center [112, 169] width 16 height 7
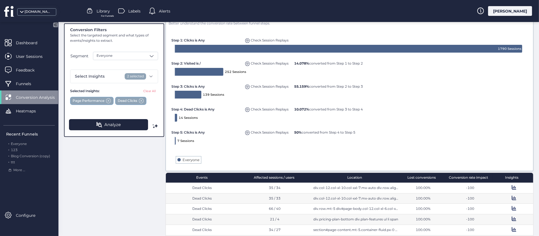
scroll to position [140, 0]
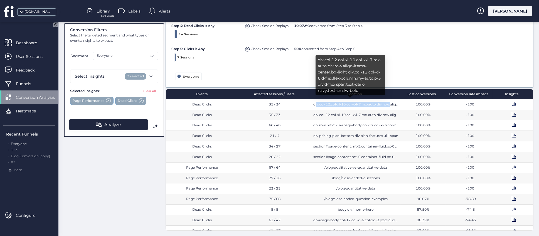
drag, startPoint x: 310, startPoint y: 105, endPoint x: 395, endPoint y: 109, distance: 84.9
click at [383, 104] on div "div.col-12.col-xl-10.col-xxl-7.mx-auto div.row.align-items-center.bg-light div.…" at bounding box center [355, 104] width 85 height 5
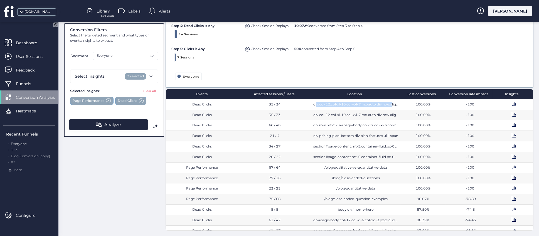
drag, startPoint x: 395, startPoint y: 109, endPoint x: 357, endPoint y: 98, distance: 39.8
click at [395, 109] on div "Dead Clicks 35 / 34 div.col-12.col-xl-10.col-xxl-7.mx-auto div.row.align-items-…" at bounding box center [349, 164] width 367 height 131
click at [400, 107] on div "100.00%" at bounding box center [422, 104] width 45 height 11
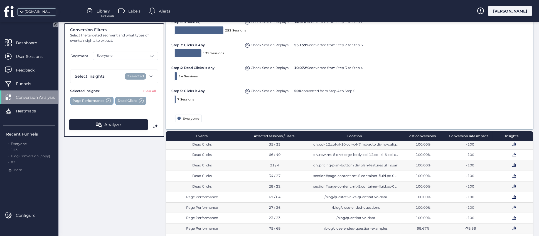
scroll to position [0, 0]
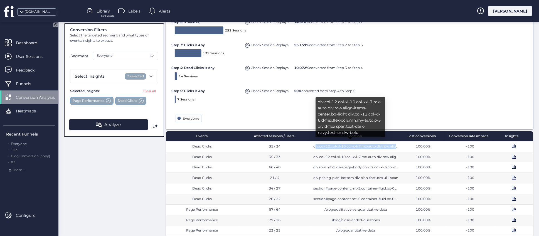
drag, startPoint x: 314, startPoint y: 146, endPoint x: 402, endPoint y: 145, distance: 88.4
click at [402, 145] on div "Dead Clicks 35 / 34 div.col-12.col-xl-10.col-xxl-7.mx-auto div.row.align-items-…" at bounding box center [349, 146] width 367 height 11
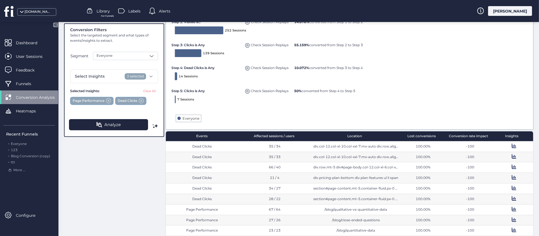
click at [423, 145] on div "100.00%" at bounding box center [423, 146] width 41 height 5
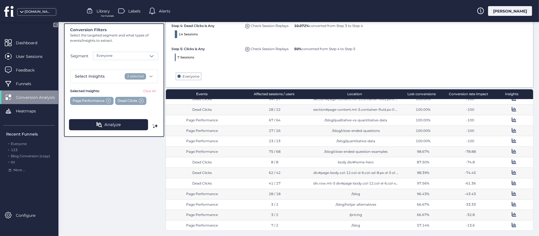
scroll to position [63, 0]
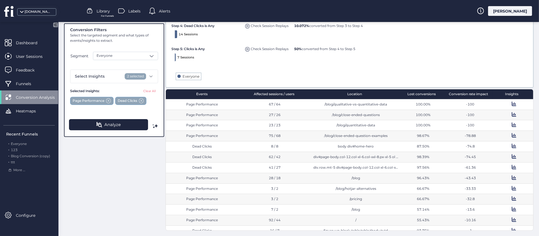
drag, startPoint x: 299, startPoint y: 103, endPoint x: 407, endPoint y: 178, distance: 131.4
click at [407, 178] on div "Dead Clicks 35 / 34 div.col-12.col-xl-10.col-xxl-7.mx-auto div.row.align-items-…" at bounding box center [349, 164] width 367 height 131
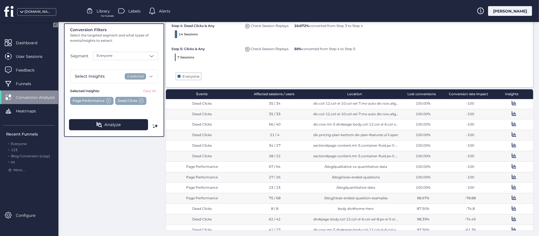
scroll to position [0, 0]
click at [448, 168] on div "-100" at bounding box center [470, 167] width 44 height 5
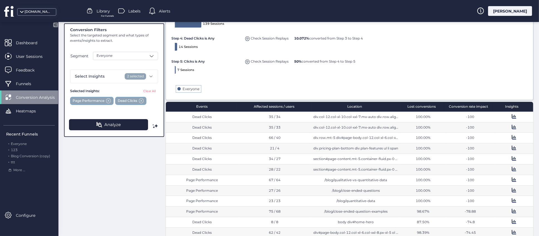
scroll to position [140, 0]
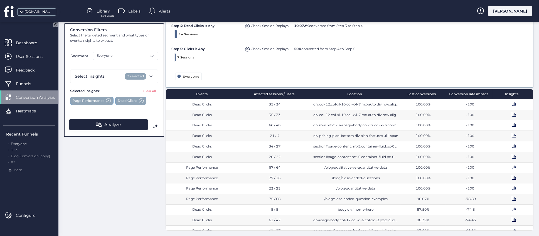
click at [511, 104] on span at bounding box center [513, 103] width 4 height 4
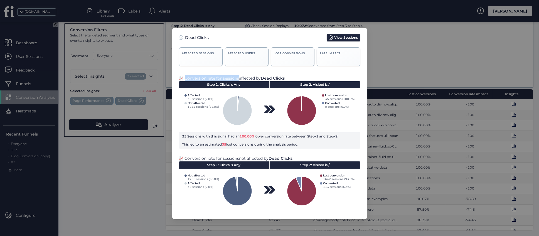
drag, startPoint x: 185, startPoint y: 78, endPoint x: 239, endPoint y: 81, distance: 53.4
click at [239, 81] on div "📈 Conversion rate for sessions affected by Dead Clicks" at bounding box center [269, 78] width 181 height 6
click at [276, 78] on span "Dead Clicks" at bounding box center [273, 78] width 24 height 5
drag, startPoint x: 272, startPoint y: 78, endPoint x: 286, endPoint y: 79, distance: 13.9
click at [286, 79] on div "📈 Conversion rate for sessions affected by Dead Clicks" at bounding box center [269, 78] width 181 height 6
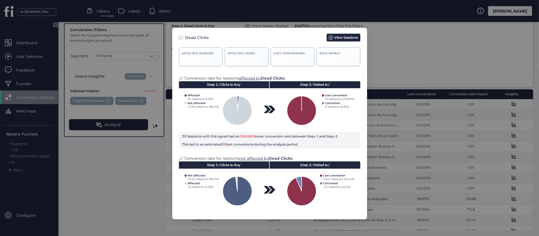
click at [286, 79] on div "📈 Conversion rate for sessions affected by Dead Clicks" at bounding box center [269, 78] width 181 height 6
click at [413, 56] on nz-modal-container "Dead Clicks View Sessions Affected sessions 35 Affected Users 34 Lost conversio…" at bounding box center [269, 118] width 539 height 236
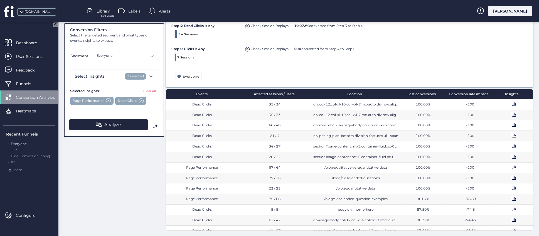
click at [511, 103] on span at bounding box center [513, 103] width 4 height 4
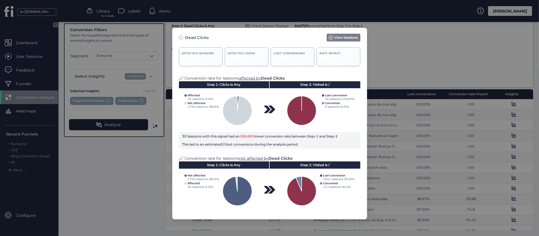
click at [343, 39] on span "View Sessions" at bounding box center [346, 37] width 24 height 5
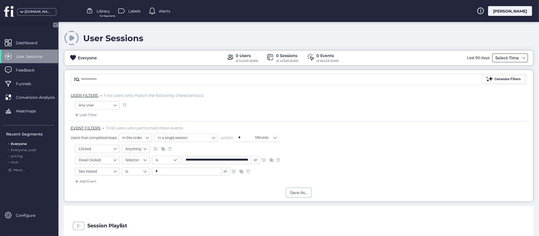
click at [521, 59] on span at bounding box center [523, 58] width 4 height 4
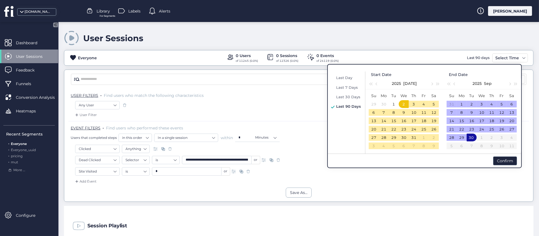
drag, startPoint x: 332, startPoint y: 39, endPoint x: 158, endPoint y: 52, distance: 174.5
click at [333, 39] on div "User Sessions" at bounding box center [298, 38] width 469 height 16
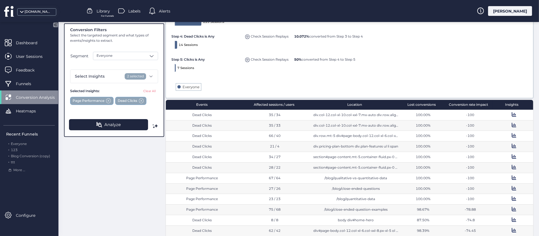
scroll to position [140, 0]
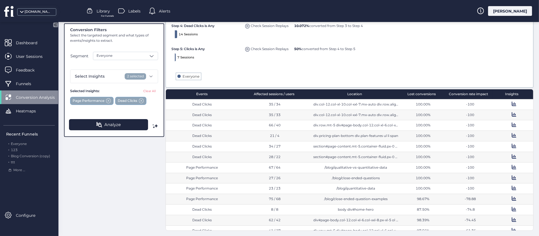
drag, startPoint x: 186, startPoint y: 107, endPoint x: 471, endPoint y: 211, distance: 303.4
click at [477, 220] on div "Dead Clicks 35 / 34 div.col-12.col-xl-10.col-xxl-7.mx-auto div.row.align-items-…" at bounding box center [349, 164] width 367 height 131
click at [475, 215] on div "-74.45" at bounding box center [469, 220] width 49 height 11
click at [475, 207] on div "-74.8" at bounding box center [470, 209] width 44 height 5
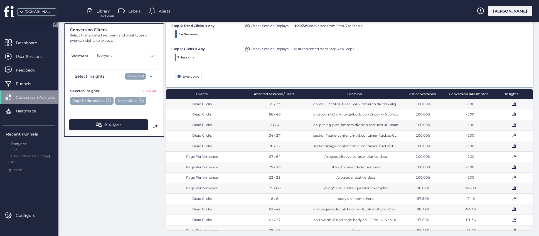
scroll to position [0, 0]
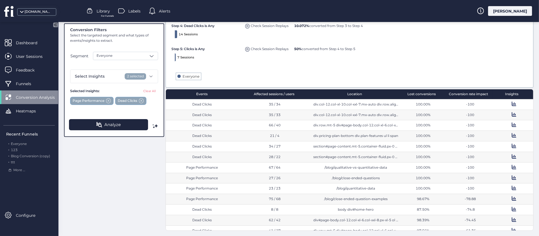
click at [165, 103] on div "Conversion Filters Select the targeted segment and what types of events/insight…" at bounding box center [298, 79] width 469 height 302
drag, startPoint x: 309, startPoint y: 105, endPoint x: 397, endPoint y: 106, distance: 88.1
click at [397, 106] on div "Dead Clicks 35 / 34 div.col-12.col-xl-10.col-xxl-7.mx-auto div.row.align-items-…" at bounding box center [349, 104] width 367 height 11
click at [152, 171] on div "Conversion Filters Select the targeted segment and what types of events/insight…" at bounding box center [298, 79] width 469 height 302
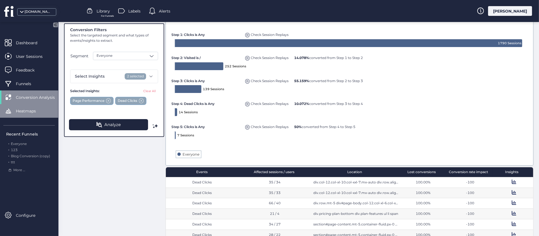
scroll to position [15, 0]
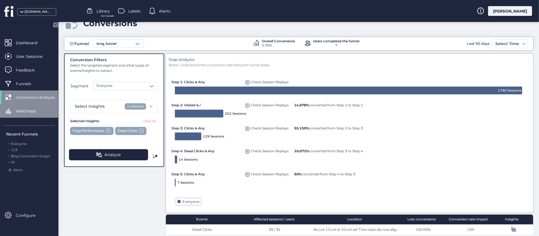
click at [28, 111] on span "Heatmaps" at bounding box center [30, 111] width 28 height 6
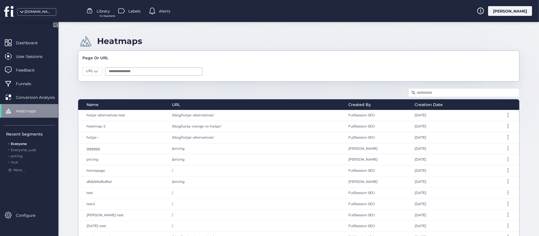
click at [160, 90] on div "Name URL Created By Creation Date hotjar-alternatives-test /blog/hotjar-alterna…" at bounding box center [298, 165] width 441 height 157
click at [29, 43] on span "Dashboard" at bounding box center [31, 43] width 30 height 6
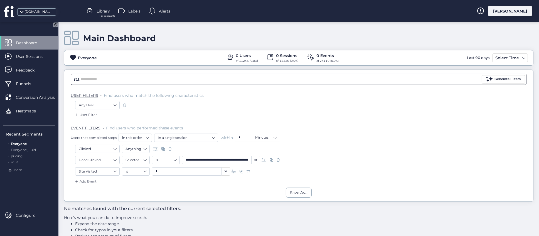
click at [134, 81] on input "text" at bounding box center [280, 79] width 399 height 8
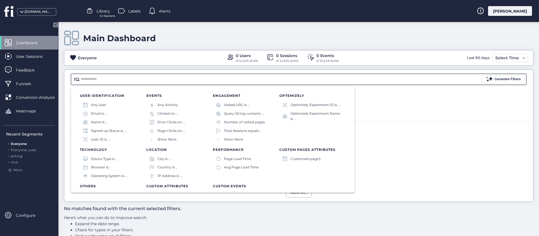
click at [306, 36] on div "Main Dashboard" at bounding box center [298, 38] width 469 height 16
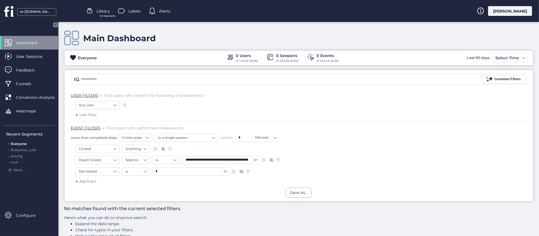
click at [297, 40] on div "Main Dashboard" at bounding box center [298, 38] width 469 height 16
